Goal: Information Seeking & Learning: Learn about a topic

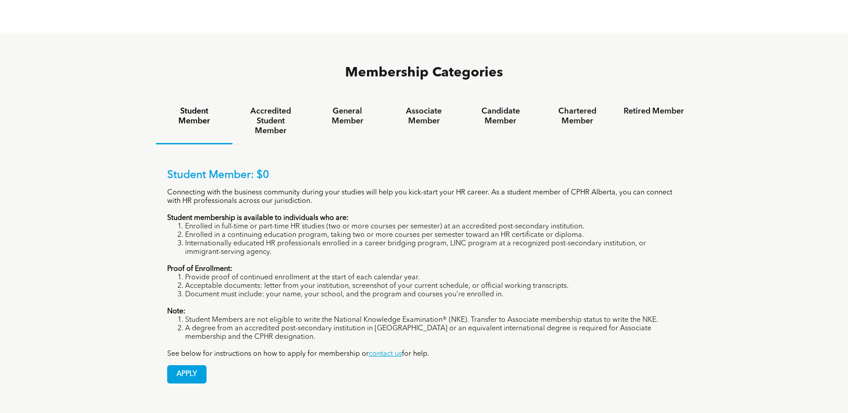
scroll to position [596, 0]
click at [275, 107] on h4 "Accredited Student Member" at bounding box center [270, 121] width 60 height 29
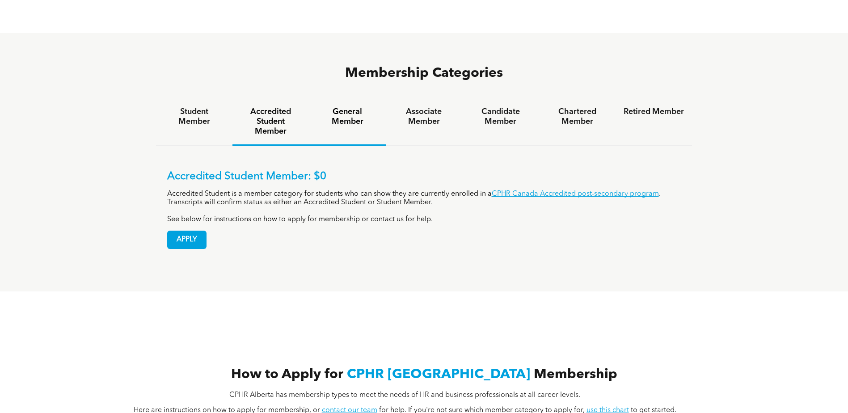
click at [328, 107] on h4 "General Member" at bounding box center [347, 117] width 60 height 20
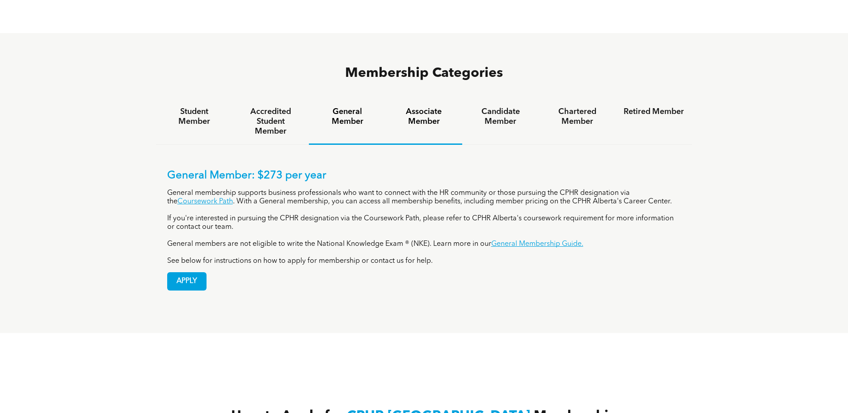
click at [408, 107] on h4 "Associate Member" at bounding box center [424, 117] width 60 height 20
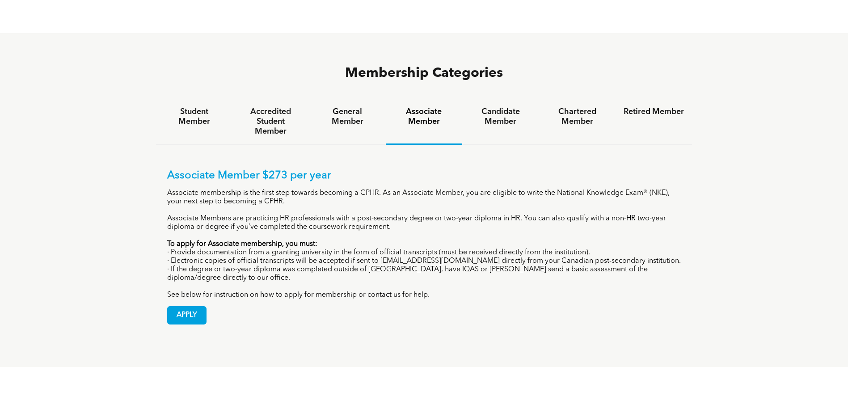
click at [427, 107] on h4 "Associate Member" at bounding box center [424, 117] width 60 height 20
click at [490, 107] on h4 "Candidate Member" at bounding box center [500, 117] width 60 height 20
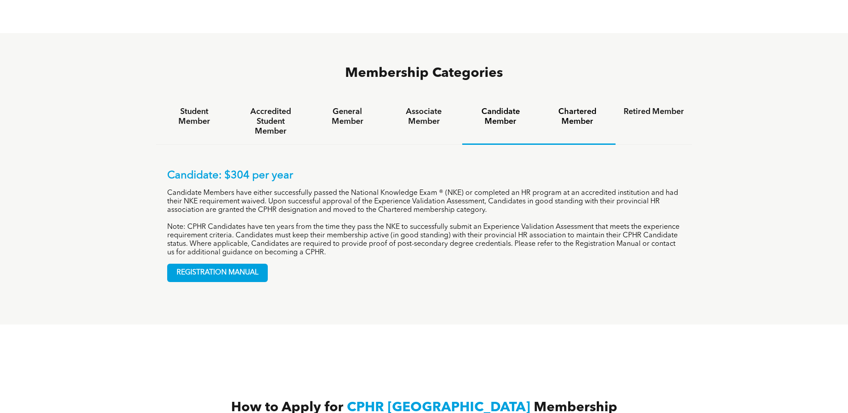
click at [568, 107] on h4 "Chartered Member" at bounding box center [577, 117] width 60 height 20
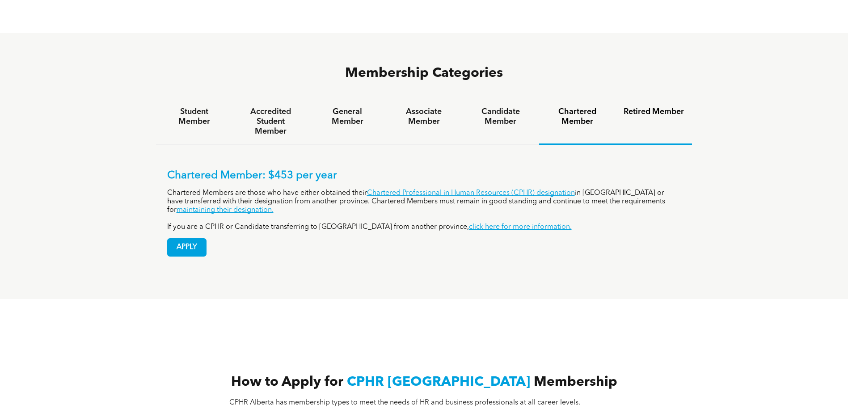
click at [650, 107] on h4 "Retired Member" at bounding box center [653, 112] width 60 height 10
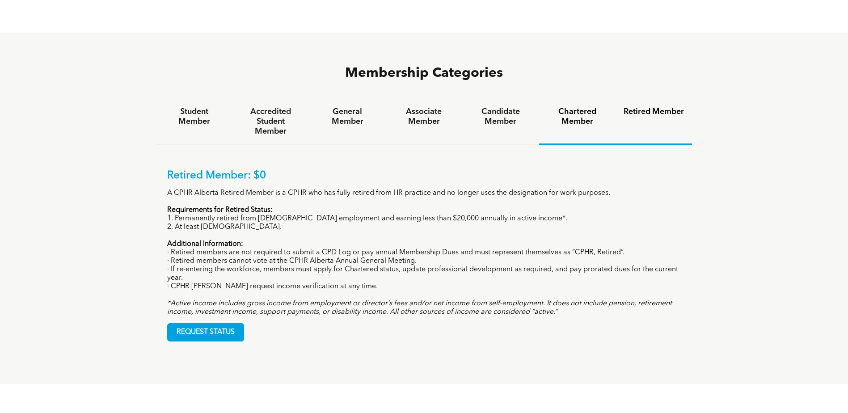
click at [591, 107] on h4 "Chartered Member" at bounding box center [577, 117] width 60 height 20
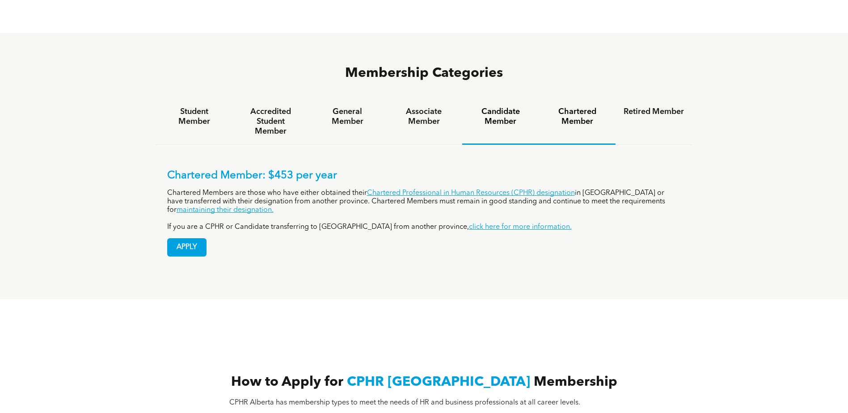
click at [502, 107] on h4 "Candidate Member" at bounding box center [500, 117] width 60 height 20
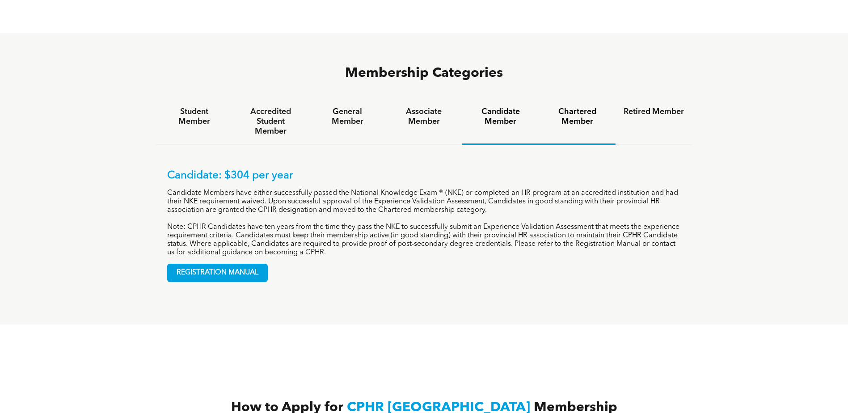
click at [583, 107] on h4 "Chartered Member" at bounding box center [577, 117] width 60 height 20
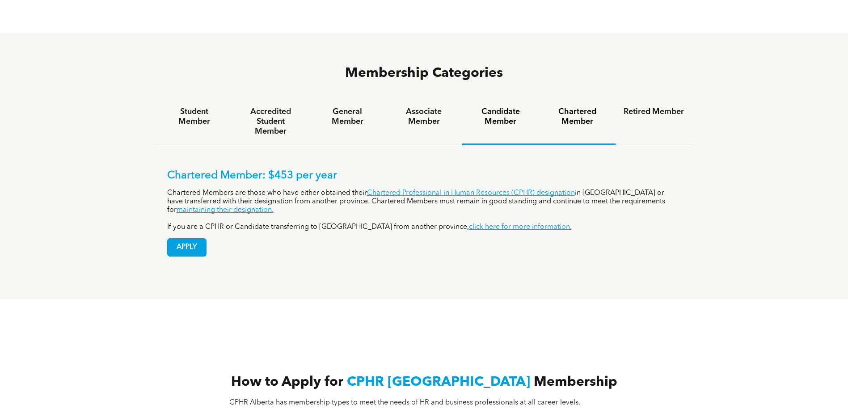
click at [489, 107] on h4 "Candidate Member" at bounding box center [500, 117] width 60 height 20
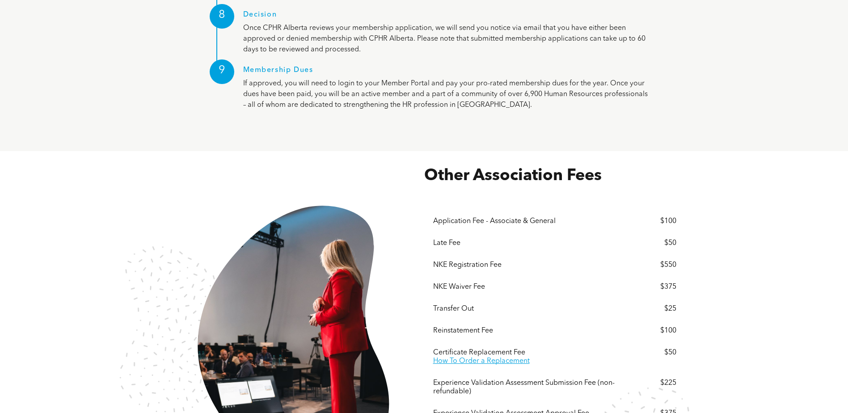
scroll to position [1430, 0]
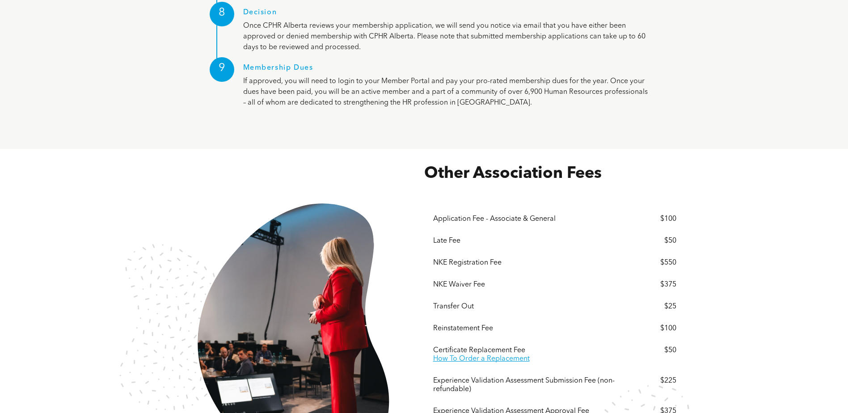
click at [779, 236] on div "Other Association Fees These prices do not include but are subject to 5% GST. ﻿…" at bounding box center [424, 335] width 848 height 373
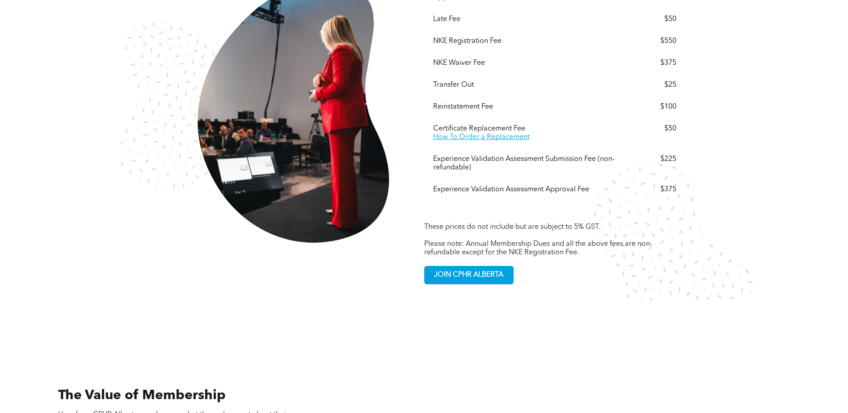
scroll to position [1728, 0]
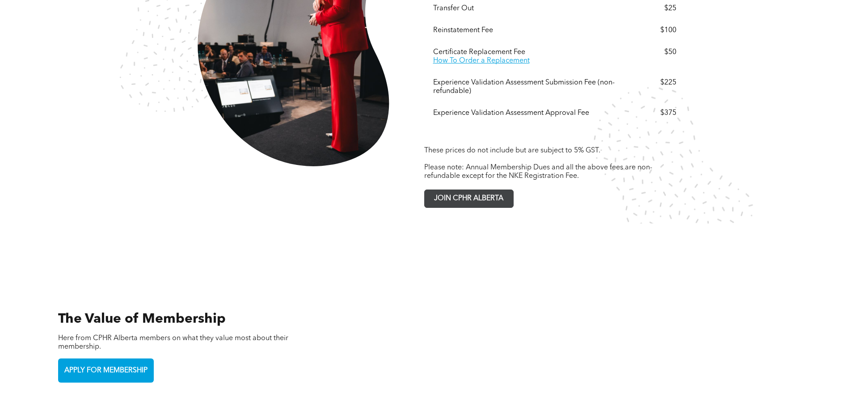
click at [475, 190] on span "JOIN CPHR ALBERTA" at bounding box center [469, 198] width 76 height 17
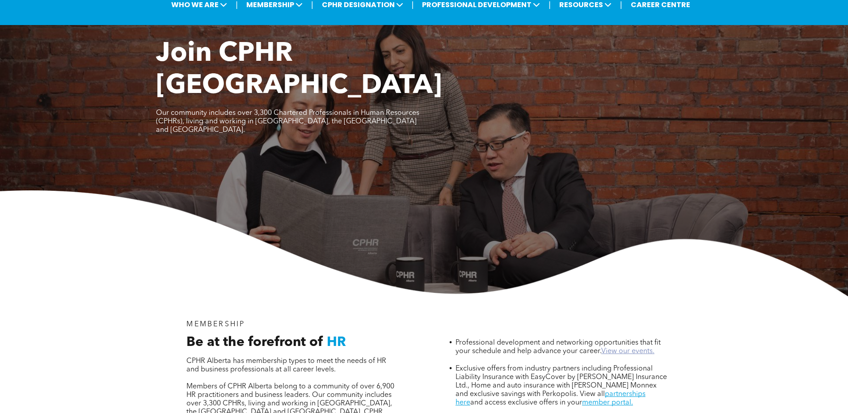
scroll to position [0, 0]
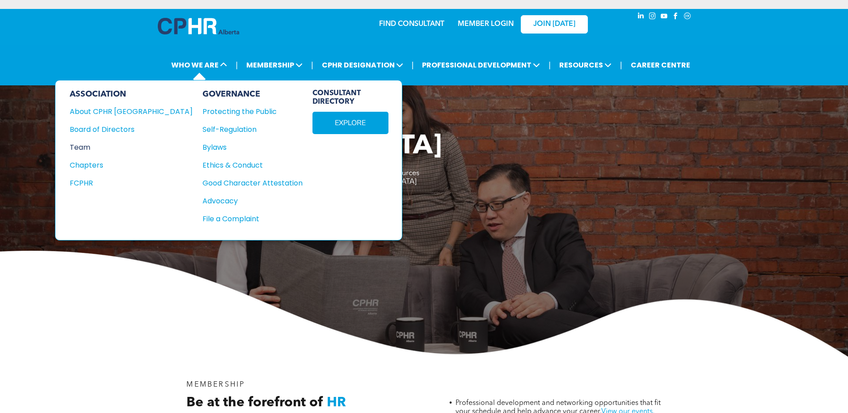
click at [89, 151] on div "Team" at bounding box center [125, 147] width 111 height 11
